Goal: Task Accomplishment & Management: Manage account settings

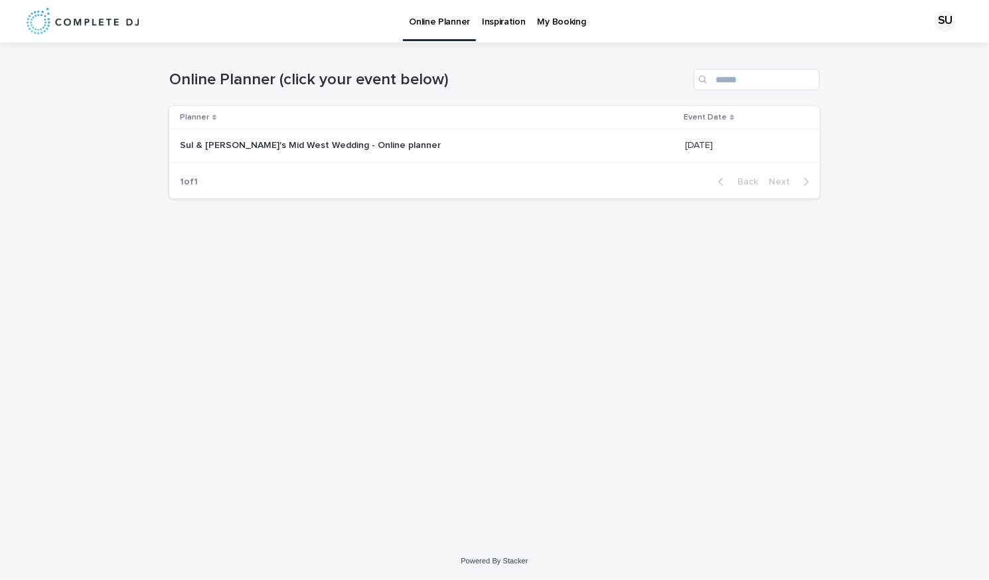
click at [331, 147] on p "Sul & [PERSON_NAME]'s Mid West Wedding - Online planner" at bounding box center [312, 144] width 264 height 14
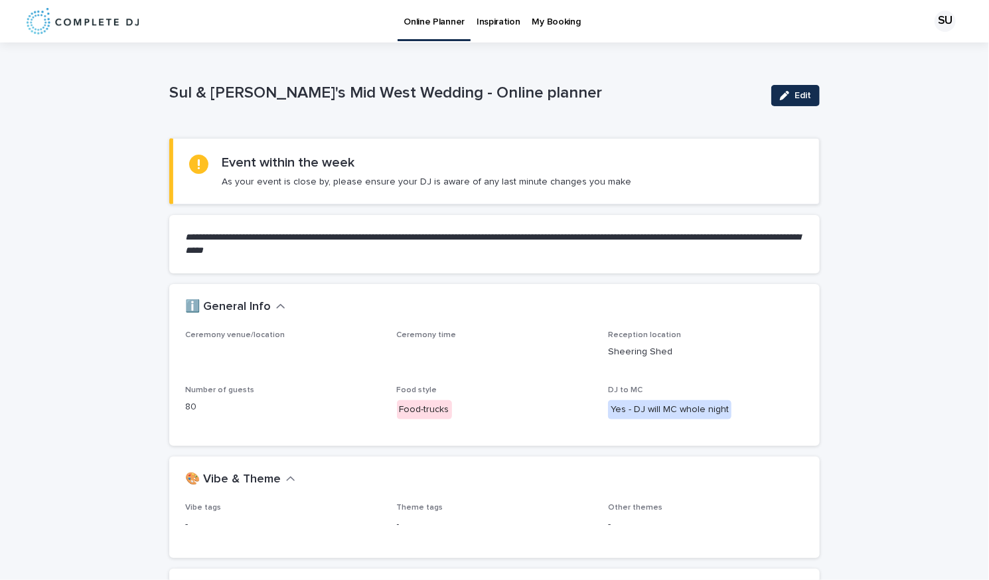
click at [187, 413] on p "80" at bounding box center [283, 407] width 196 height 14
click at [795, 97] on span "Edit" at bounding box center [803, 95] width 17 height 9
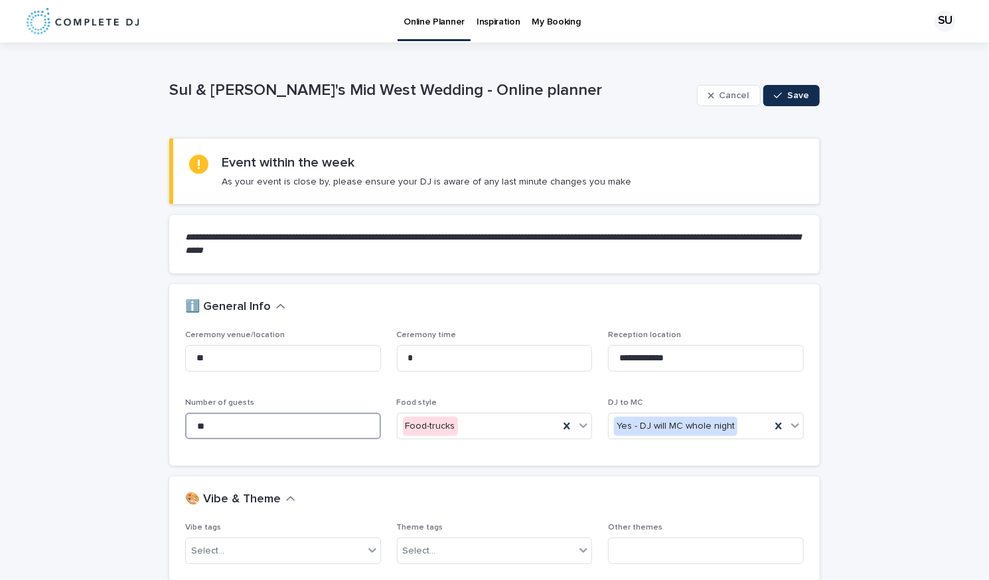
drag, startPoint x: 230, startPoint y: 429, endPoint x: 143, endPoint y: 434, distance: 86.5
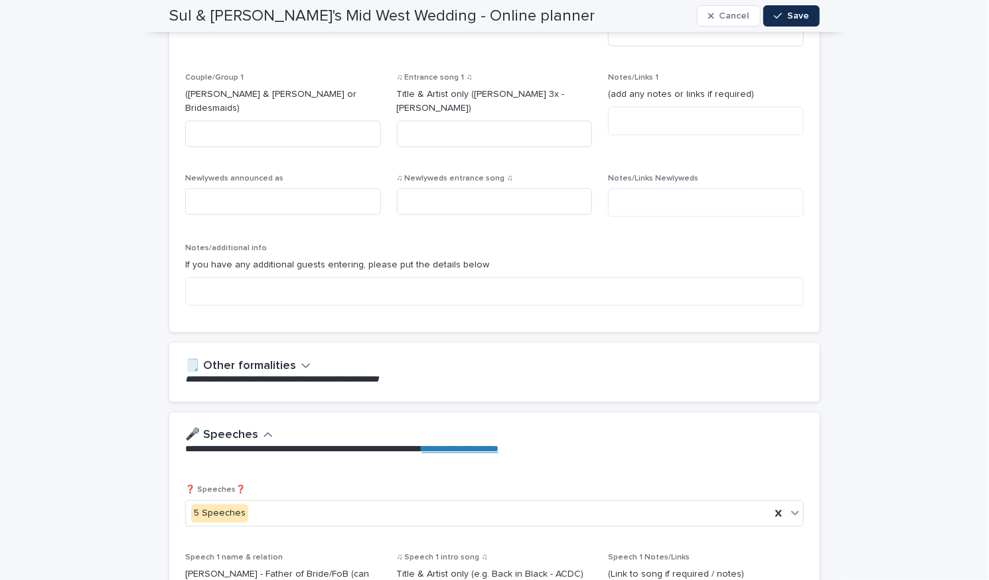
scroll to position [816, 0]
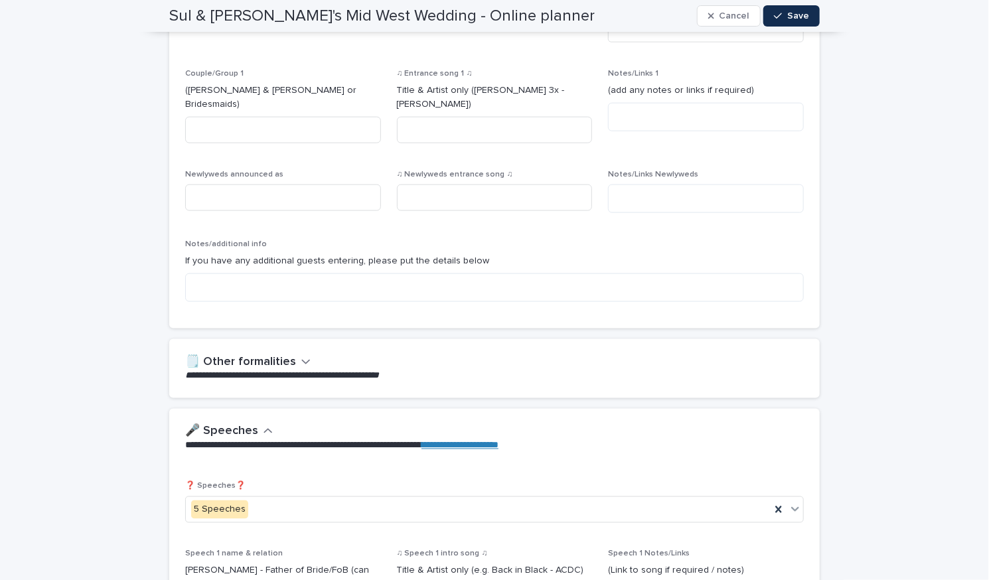
type input "***"
